Goal: Information Seeking & Learning: Learn about a topic

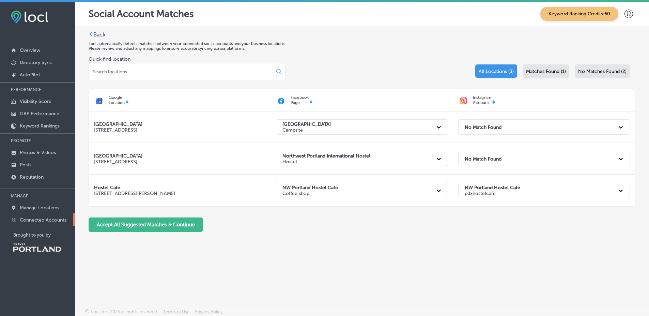
click at [63, 219] on p "Connected Accounts" at bounding box center [43, 220] width 47 height 6
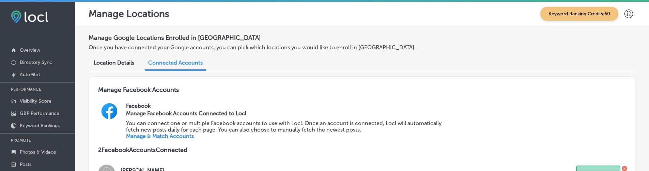
click at [135, 67] on div "Location Details" at bounding box center [114, 63] width 51 height 15
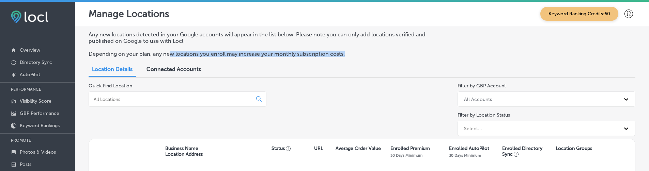
click at [171, 57] on div "Any new locations detected in your Google accounts will appear in the list belo…" at bounding box center [362, 46] width 547 height 31
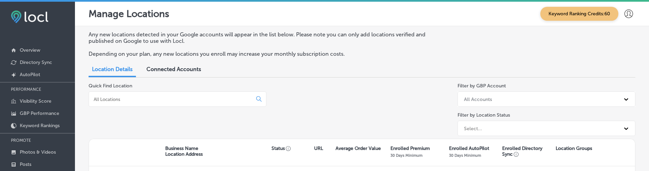
click at [173, 70] on span "Connected Accounts" at bounding box center [174, 69] width 55 height 6
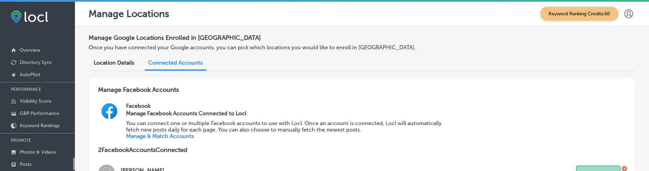
click at [64, 163] on link "Posts" at bounding box center [37, 164] width 75 height 12
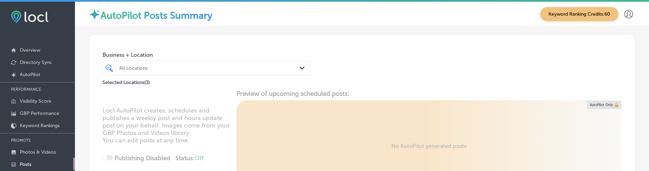
scroll to position [61, 0]
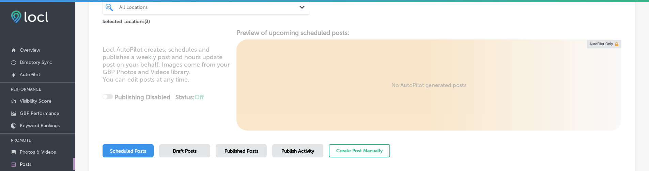
click at [257, 157] on div "Published Posts" at bounding box center [241, 151] width 51 height 13
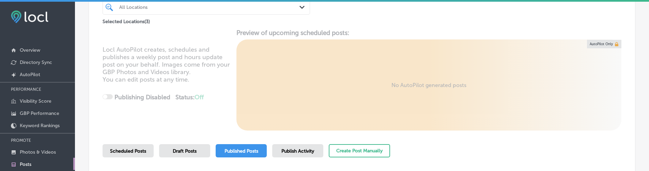
scroll to position [63, 0]
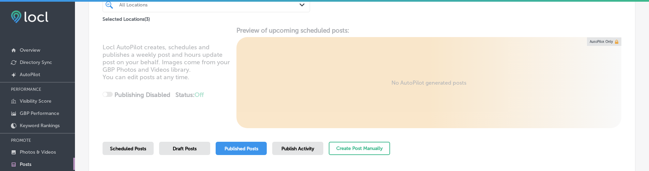
click at [178, 9] on div at bounding box center [198, 4] width 158 height 9
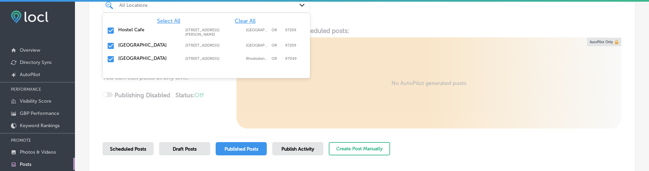
click at [243, 18] on span "Clear All" at bounding box center [245, 21] width 21 height 6
click at [190, 35] on div "Hostel Cafe [STREET_ADDRESS][PERSON_NAME] [STREET_ADDRESS][PERSON_NAME]" at bounding box center [206, 32] width 202 height 13
click at [197, 45] on label "[STREET_ADDRESS]" at bounding box center [213, 45] width 57 height 4
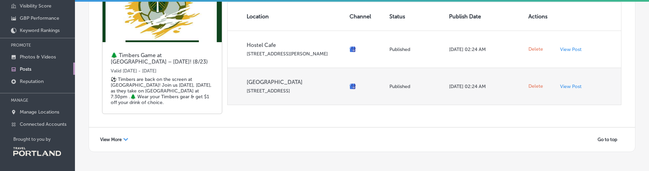
scroll to position [1406, 0]
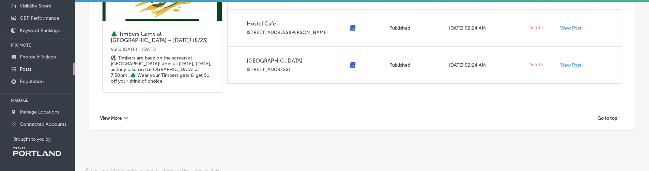
click at [128, 113] on div "View More Path Created with Sketch." at bounding box center [114, 118] width 37 height 11
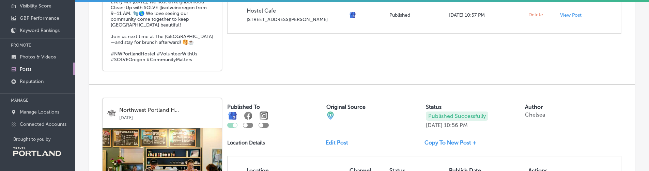
scroll to position [2699, 0]
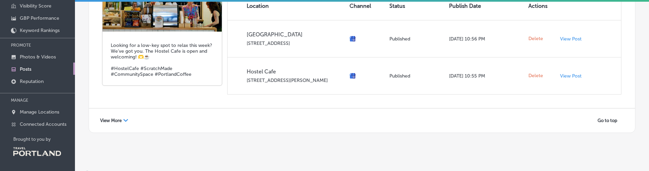
click at [131, 116] on div "View More Path Created with Sketch." at bounding box center [114, 121] width 37 height 11
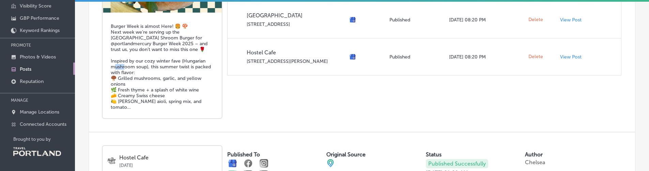
scroll to position [1816, 0]
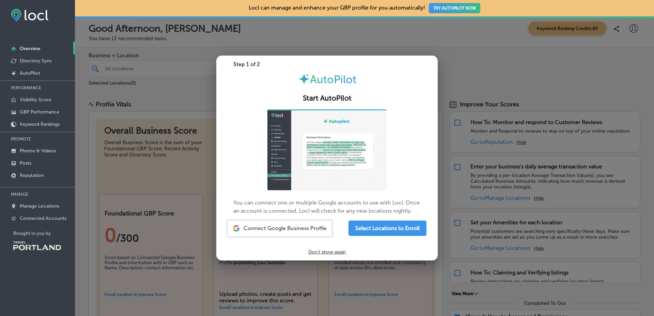
click at [117, 182] on div at bounding box center [327, 158] width 654 height 316
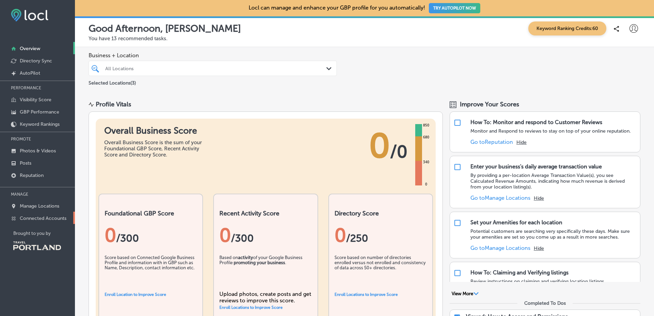
click at [55, 217] on p "Connected Accounts" at bounding box center [43, 218] width 47 height 6
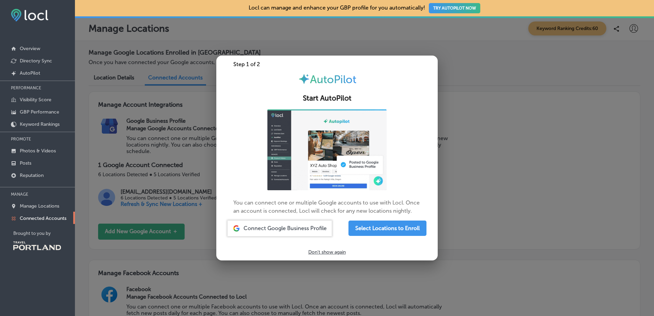
click at [165, 136] on div at bounding box center [327, 158] width 654 height 316
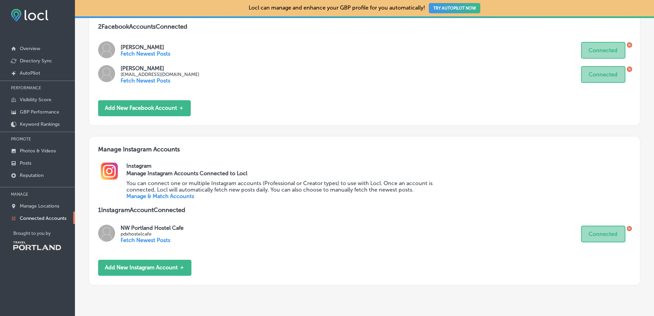
scroll to position [336, 0]
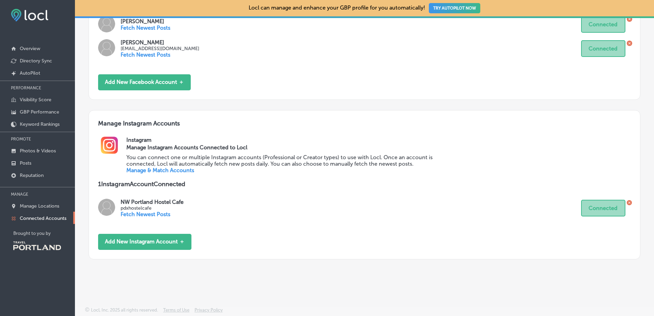
click at [164, 167] on link "Manage & Match Accounts" at bounding box center [160, 170] width 68 height 6
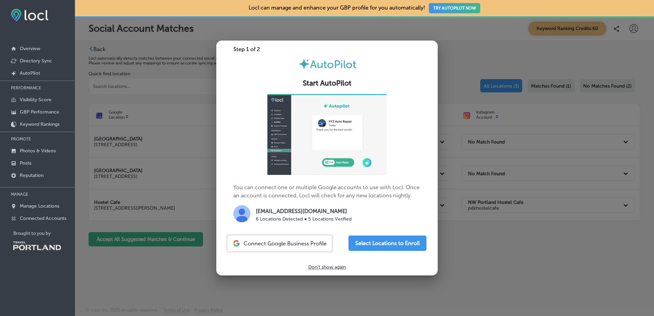
click at [186, 98] on div at bounding box center [327, 158] width 654 height 316
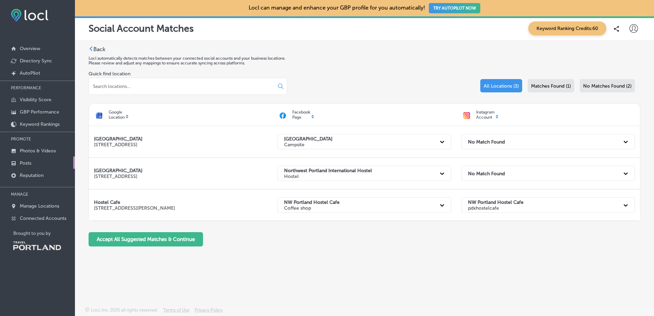
click at [58, 163] on link "Posts" at bounding box center [37, 162] width 75 height 12
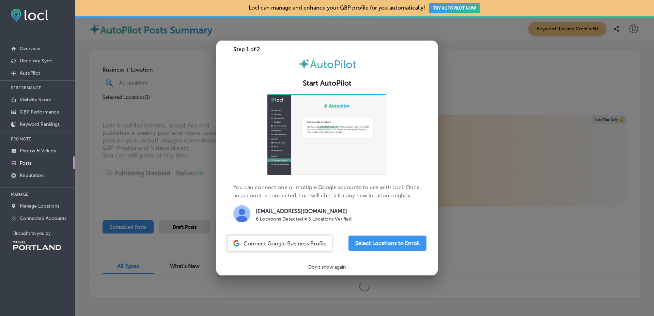
click at [159, 133] on div at bounding box center [327, 158] width 654 height 316
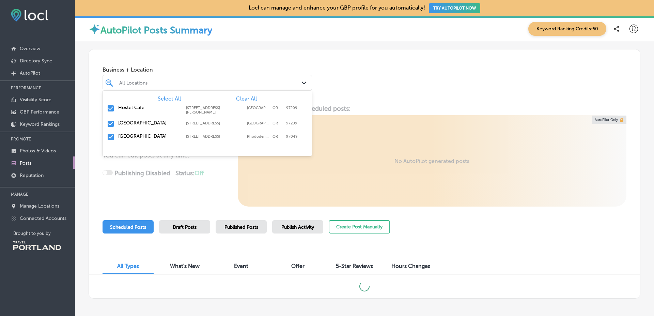
click at [197, 81] on div "All Locations" at bounding box center [210, 83] width 183 height 6
click at [238, 99] on span "Clear All" at bounding box center [246, 98] width 21 height 6
click at [144, 105] on label "Hostel Cafe" at bounding box center [148, 108] width 61 height 6
click at [245, 228] on span "Published Posts" at bounding box center [242, 227] width 34 height 6
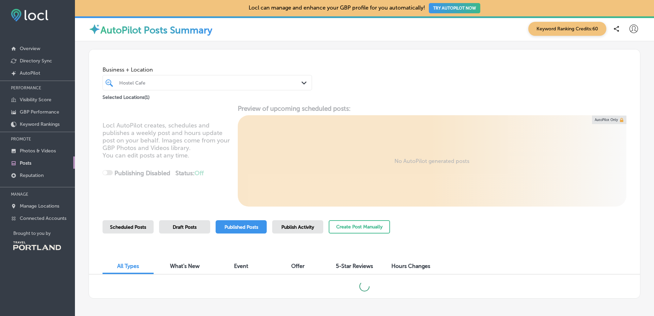
click at [211, 156] on div "Locl AutoPilot creates, schedules and publishes a weekly post and hours update …" at bounding box center [364, 156] width 551 height 102
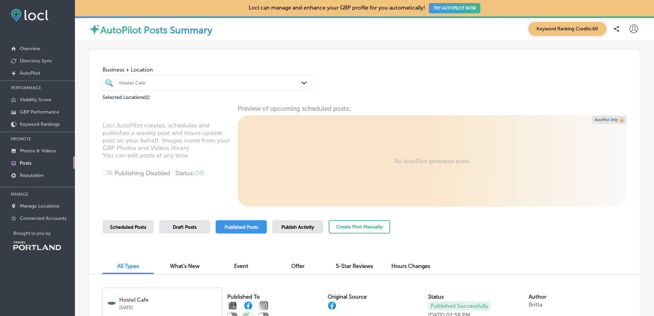
click at [305, 228] on span "Publish Activity" at bounding box center [298, 227] width 33 height 6
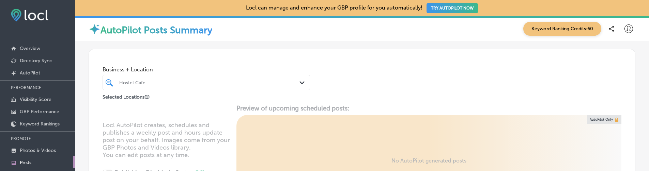
scroll to position [157, 0]
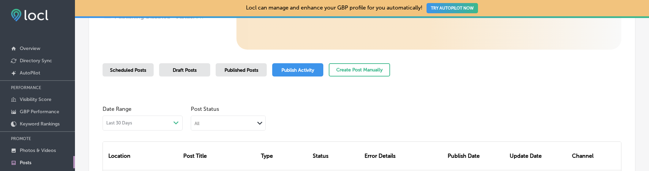
click at [245, 67] on span "Published Posts" at bounding box center [242, 70] width 34 height 6
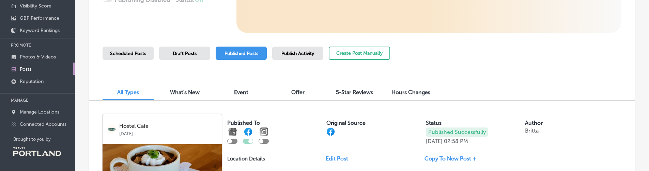
scroll to position [157, 0]
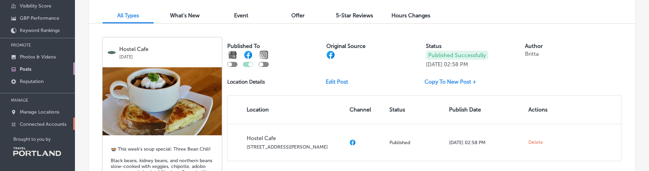
click at [64, 126] on p "Connected Accounts" at bounding box center [43, 125] width 47 height 6
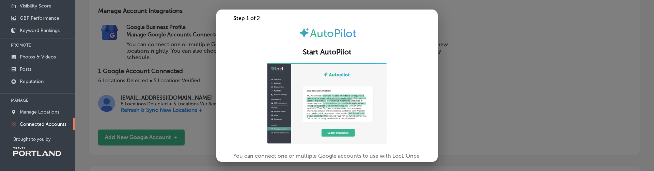
click at [179, 58] on div at bounding box center [327, 85] width 654 height 171
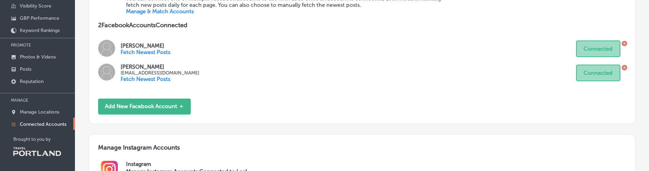
scroll to position [282, 0]
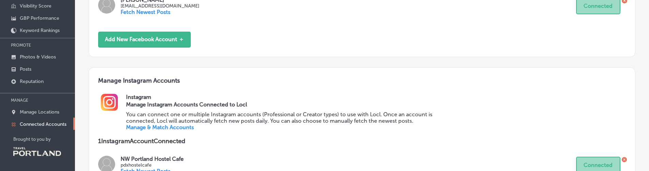
click at [287, 101] on h2 "Instagram" at bounding box center [376, 97] width 500 height 6
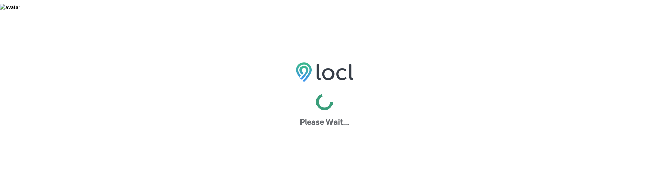
scroll to position [94, 0]
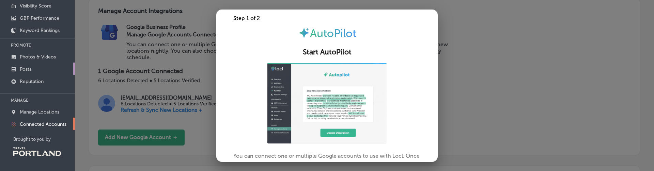
click at [65, 65] on link "Posts" at bounding box center [37, 69] width 75 height 12
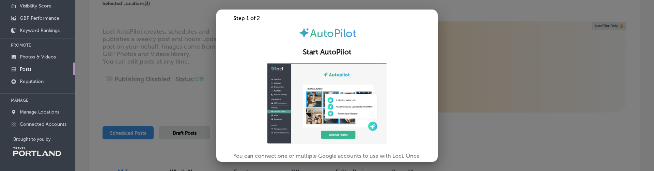
click at [167, 111] on div at bounding box center [327, 85] width 654 height 171
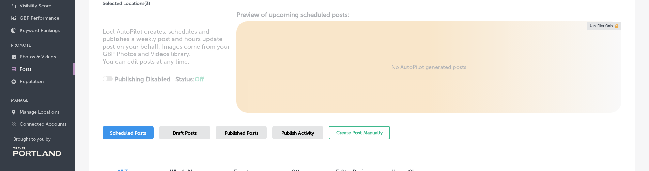
click at [241, 134] on span "Published Posts" at bounding box center [242, 134] width 34 height 6
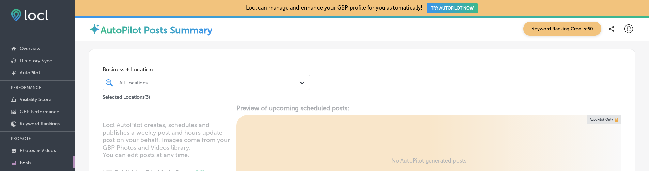
click at [218, 80] on div "All Locations" at bounding box center [209, 83] width 181 height 6
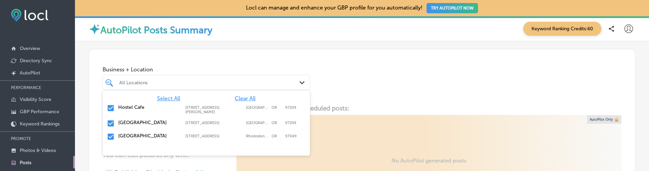
click at [251, 99] on span "Clear All" at bounding box center [245, 98] width 21 height 6
click at [219, 111] on div "Hostel Cafe [STREET_ADDRESS][PERSON_NAME] [STREET_ADDRESS][PERSON_NAME]" at bounding box center [206, 109] width 202 height 13
click at [376, 74] on div "Business + Location option 1810 Northwest Glisan Street, selected. option 1810 …" at bounding box center [362, 75] width 546 height 52
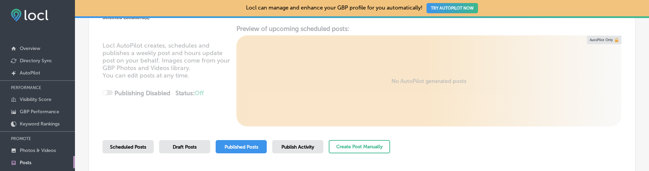
scroll to position [94, 0]
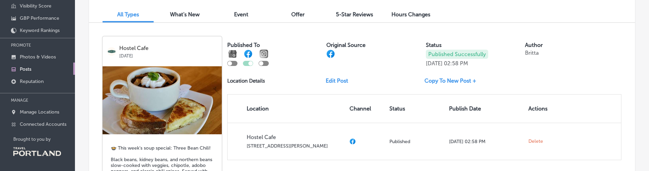
scroll to position [157, 0]
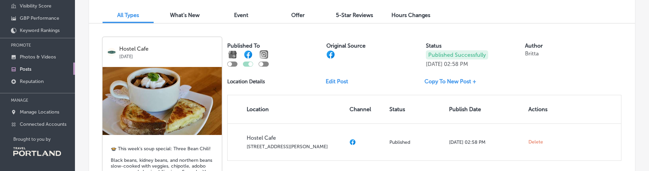
click at [431, 45] on label "Status" at bounding box center [434, 46] width 16 height 6
click at [432, 45] on label "Status" at bounding box center [434, 46] width 16 height 6
click at [432, 44] on label "Status" at bounding box center [434, 46] width 16 height 6
click at [432, 43] on label "Status" at bounding box center [434, 46] width 16 height 6
click at [537, 45] on label "Author" at bounding box center [534, 46] width 18 height 6
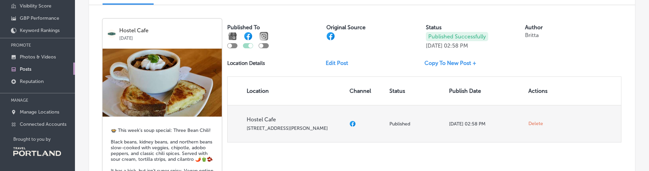
scroll to position [172, 0]
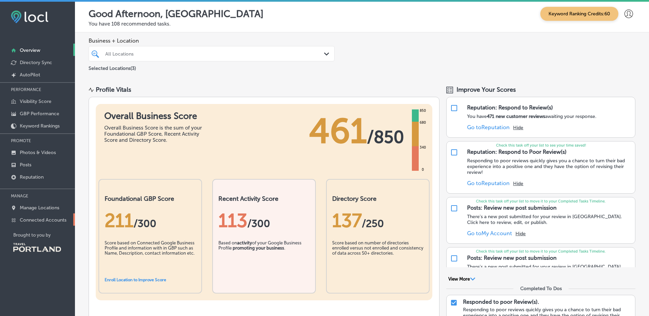
click at [64, 220] on p "Connected Accounts" at bounding box center [43, 220] width 47 height 6
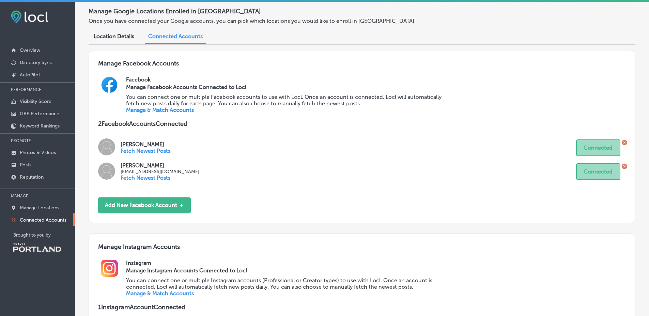
scroll to position [150, 0]
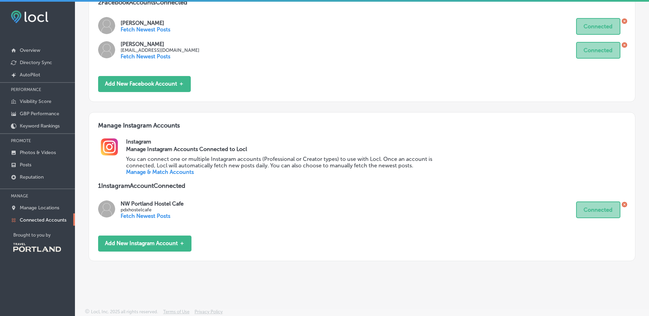
click at [172, 166] on p "You can connect one or multiple Instagram accounts (Professional or Creator typ…" at bounding box center [288, 162] width 325 height 13
click at [171, 171] on link "Manage & Match Accounts" at bounding box center [160, 172] width 68 height 6
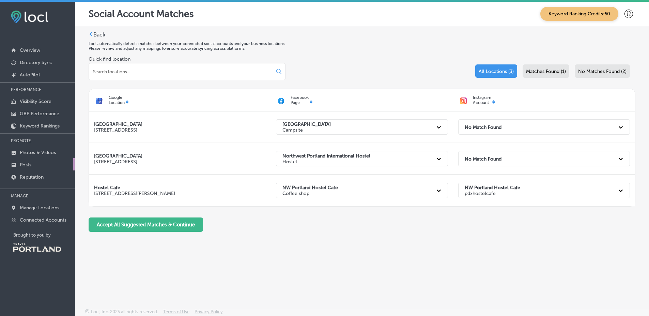
click at [28, 166] on p "Posts" at bounding box center [26, 165] width 12 height 6
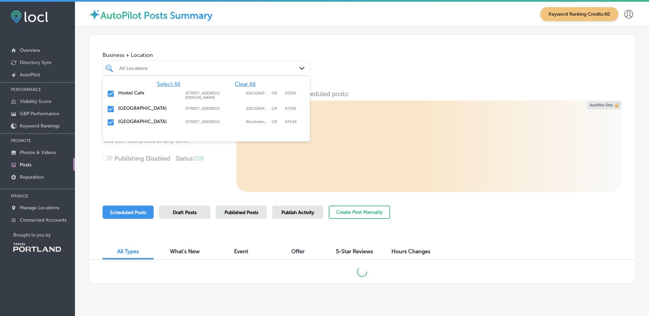
click at [206, 72] on div at bounding box center [198, 67] width 158 height 9
click at [174, 89] on div "Hostel Cafe [STREET_ADDRESS][PERSON_NAME] [STREET_ADDRESS][PERSON_NAME]" at bounding box center [206, 95] width 202 height 13
click at [250, 79] on div "Select All Clear [GEOGRAPHIC_DATA] [STREET_ADDRESS] [STREET_ADDRESS][GEOGRAPHIC…" at bounding box center [207, 103] width 208 height 55
click at [242, 85] on span "Clear All" at bounding box center [245, 84] width 21 height 6
click at [185, 95] on label "[STREET_ADDRESS][PERSON_NAME]" at bounding box center [213, 95] width 57 height 9
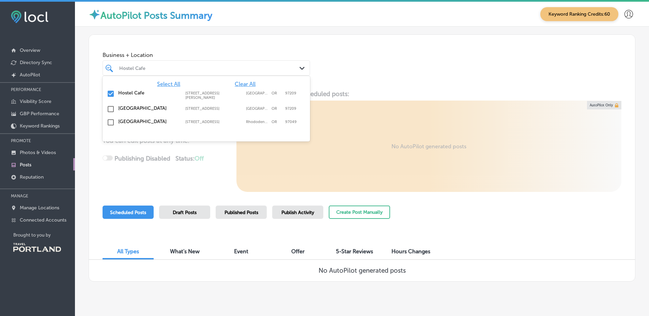
click at [399, 92] on div "Locl AutoPilot creates, schedules and publishes a weekly post and hours update …" at bounding box center [362, 141] width 546 height 102
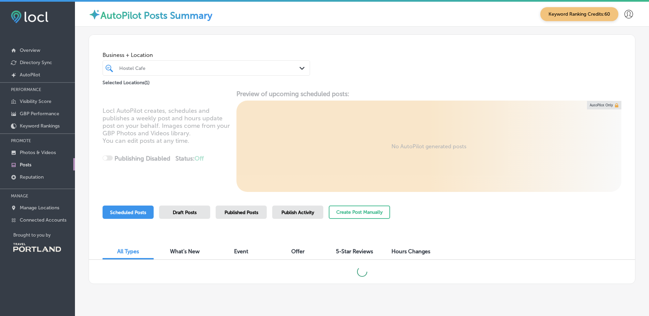
click at [245, 213] on span "Published Posts" at bounding box center [242, 213] width 34 height 6
click at [489, 85] on div "Business + Location Hostel Cafe Path Created with Sketch. Selected Locations ( …" at bounding box center [362, 61] width 546 height 52
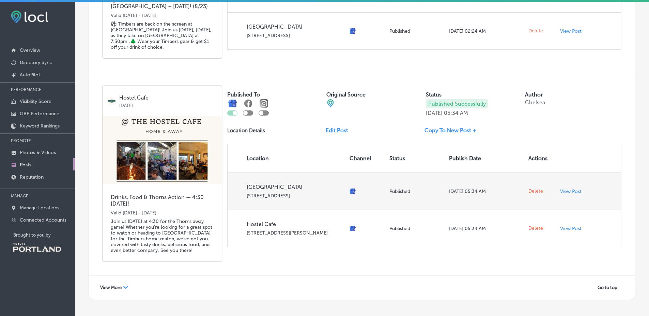
scroll to position [1313, 0]
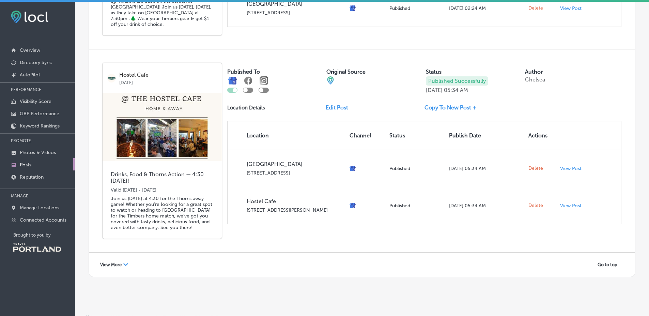
click at [112, 262] on span "View More" at bounding box center [110, 264] width 21 height 5
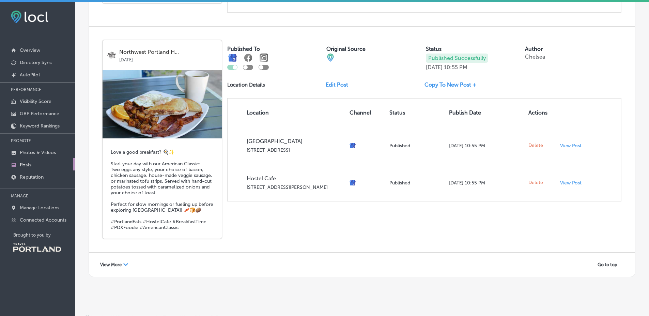
scroll to position [2, 0]
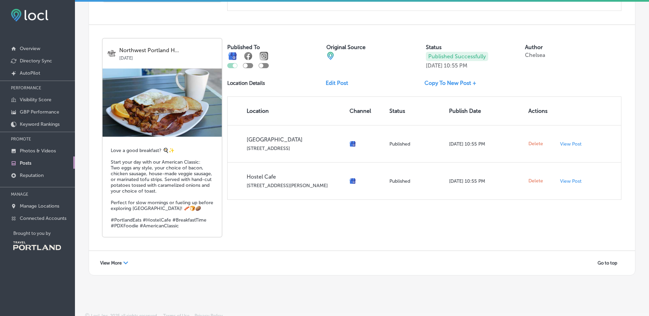
click at [118, 258] on div "View More Path Created with Sketch." at bounding box center [114, 263] width 37 height 11
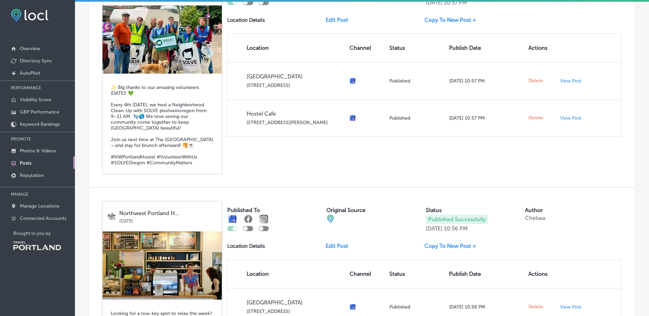
scroll to position [2642, 0]
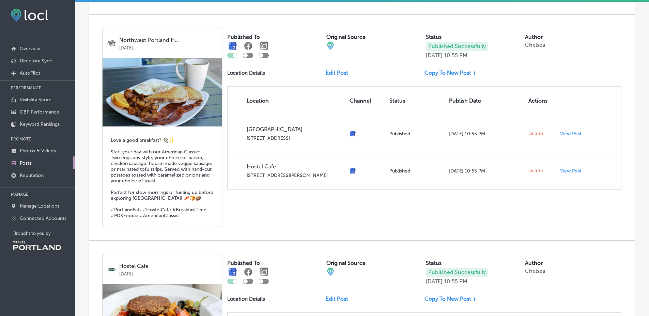
click at [235, 218] on div "Northwest Portland H... [DATE] Love a good breakfast? 🍳✨ Start your day with ou…" at bounding box center [362, 128] width 546 height 226
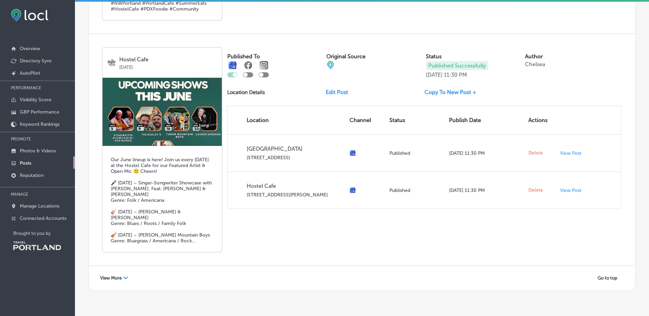
scroll to position [3947, 0]
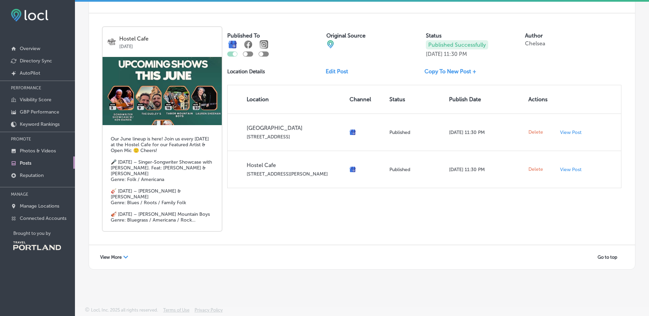
click at [164, 128] on div "Our June lineup is here! Join us every Monday at the Hostel Cafe for our Featur…" at bounding box center [162, 178] width 119 height 106
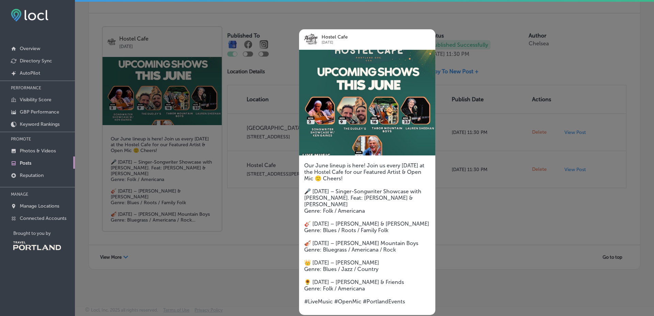
click at [164, 128] on div at bounding box center [327, 158] width 654 height 316
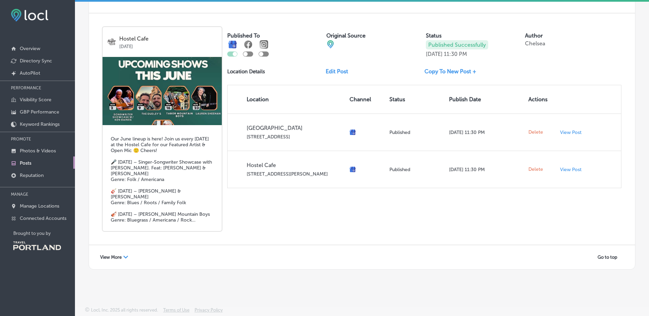
click at [121, 255] on span "View More" at bounding box center [110, 257] width 21 height 5
click at [121, 254] on div "Go to top" at bounding box center [362, 262] width 546 height 34
click at [247, 210] on div "Hostel Cafe Jun 02, 2025 Our June lineup is here! Join us every Monday at the H…" at bounding box center [362, 128] width 546 height 231
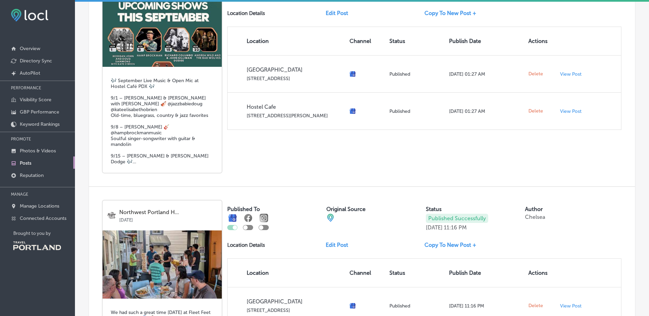
scroll to position [742, 0]
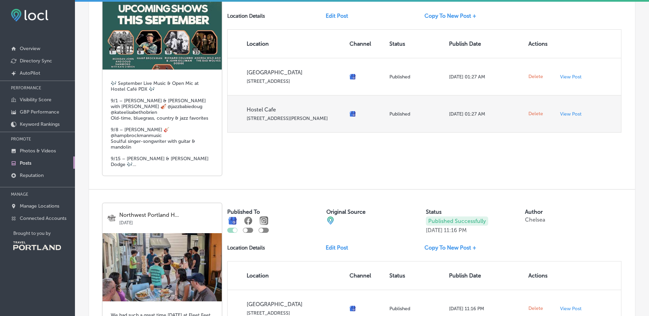
click at [425, 101] on td "Published" at bounding box center [417, 113] width 60 height 37
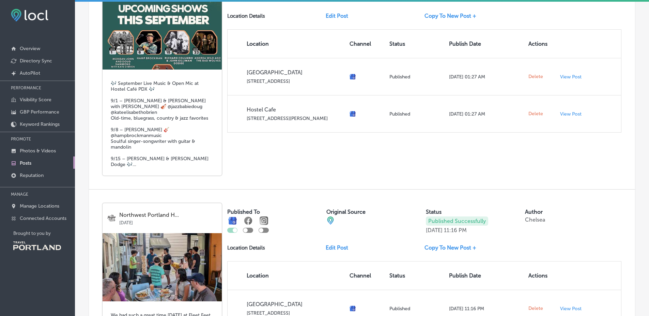
scroll to position [0, 0]
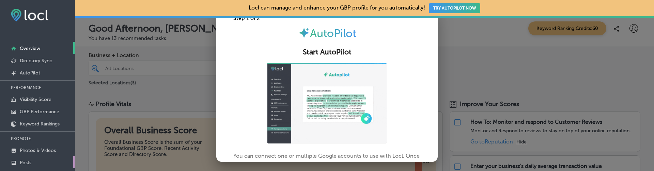
click at [40, 160] on link "Posts" at bounding box center [37, 162] width 75 height 12
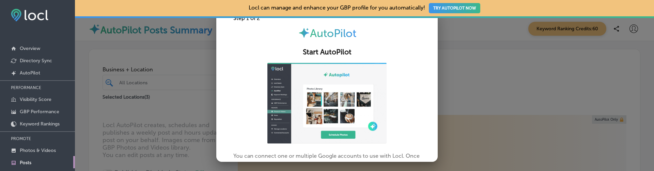
click at [165, 124] on div at bounding box center [327, 85] width 654 height 171
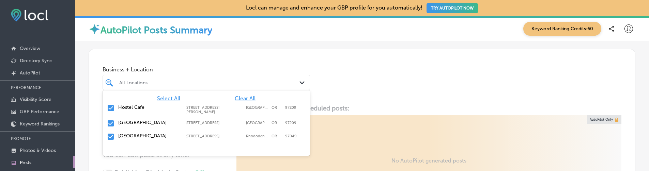
click at [185, 87] on div "All Locations" at bounding box center [206, 82] width 181 height 11
click at [249, 101] on span "Clear All" at bounding box center [245, 98] width 21 height 6
click at [202, 81] on div "All Locations" at bounding box center [209, 83] width 181 height 6
click at [164, 109] on label "Hostel Cafe" at bounding box center [148, 108] width 60 height 6
click at [417, 78] on div "Business + Location option 1810 Northwest Glisan Street, selected. option 1810 …" at bounding box center [362, 75] width 546 height 52
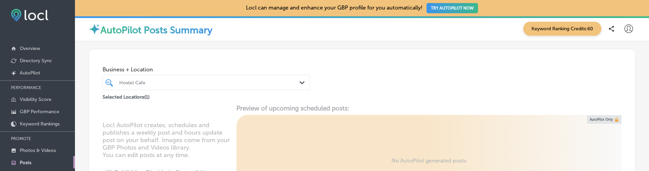
scroll to position [80, 0]
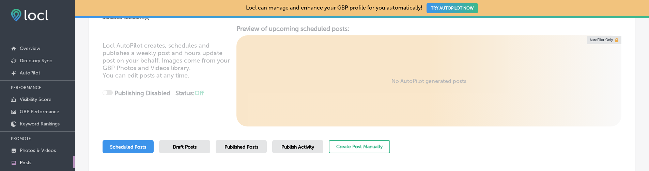
click at [243, 150] on span "Published Posts" at bounding box center [242, 148] width 34 height 6
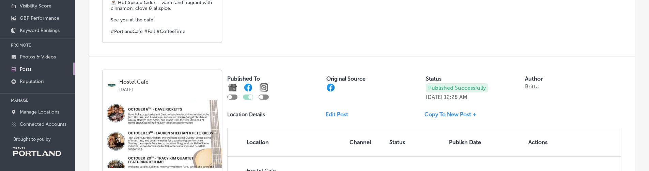
scroll to position [1298, 0]
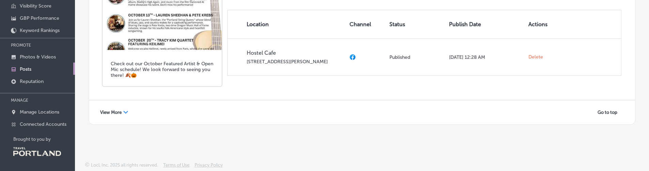
click at [105, 108] on div "View More Path Created with Sketch." at bounding box center [114, 112] width 37 height 11
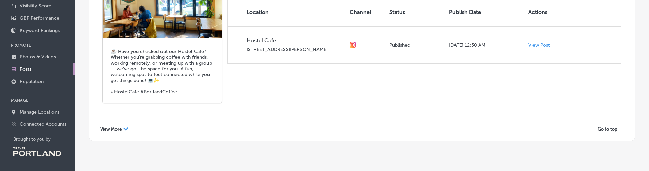
scroll to position [2596, 0]
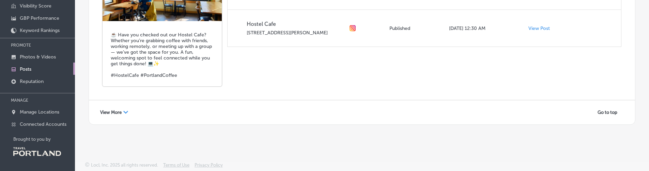
click at [122, 111] on div "View More Path Created with Sketch." at bounding box center [114, 112] width 37 height 11
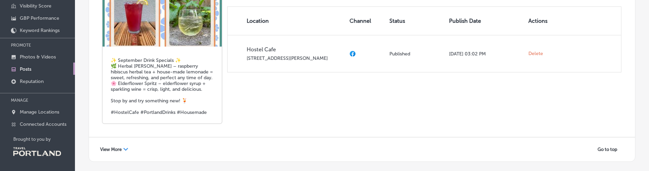
scroll to position [3786, 0]
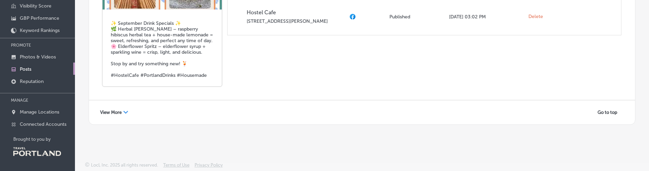
click at [127, 115] on div "View More Path Created with Sketch." at bounding box center [114, 112] width 37 height 11
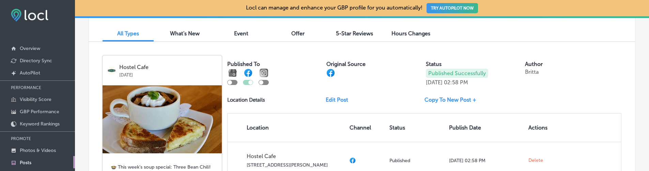
scroll to position [251, 0]
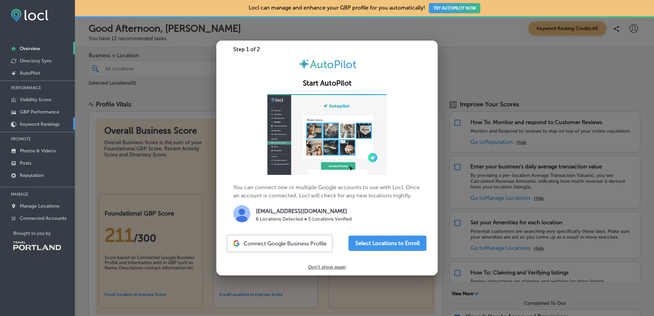
click at [69, 123] on link "Keyword Rankings" at bounding box center [37, 124] width 75 height 12
